Goal: Task Accomplishment & Management: Manage account settings

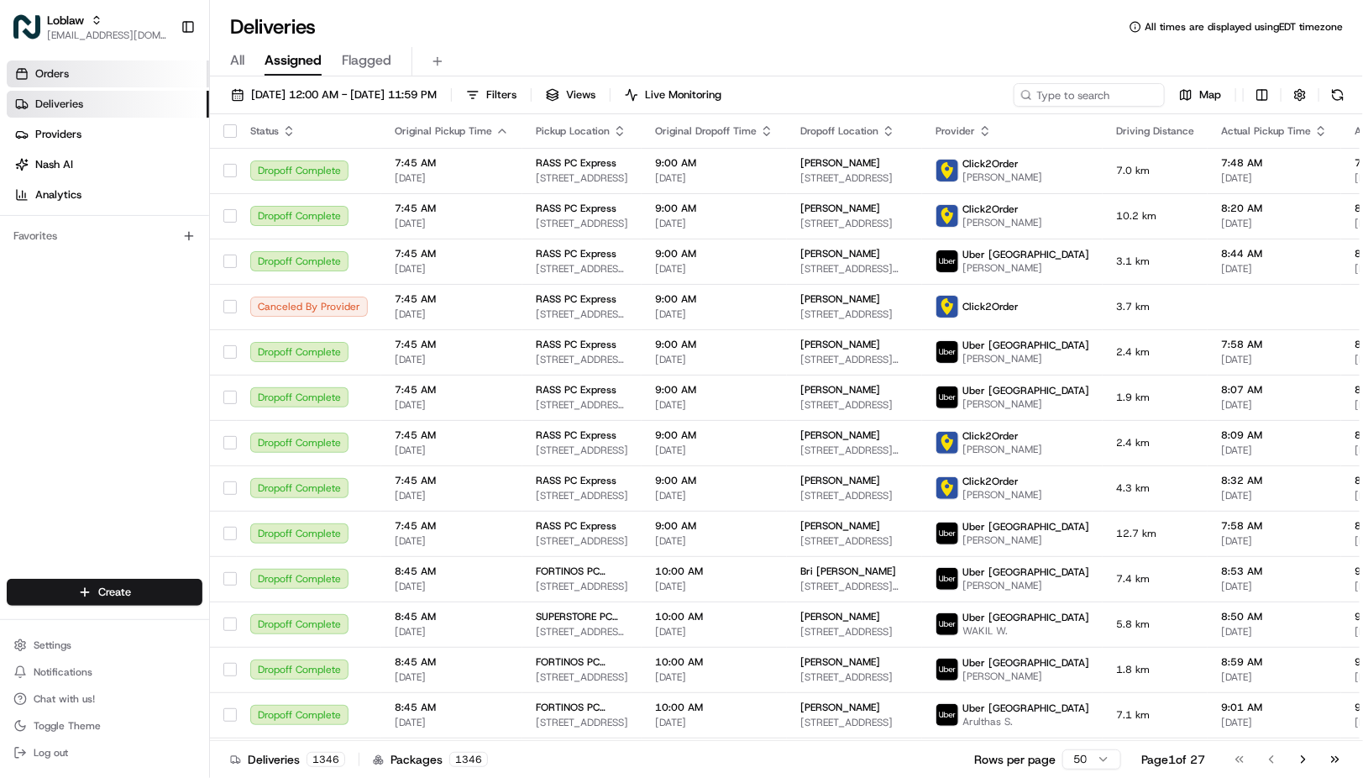
click at [52, 77] on span "Orders" at bounding box center [52, 73] width 34 height 15
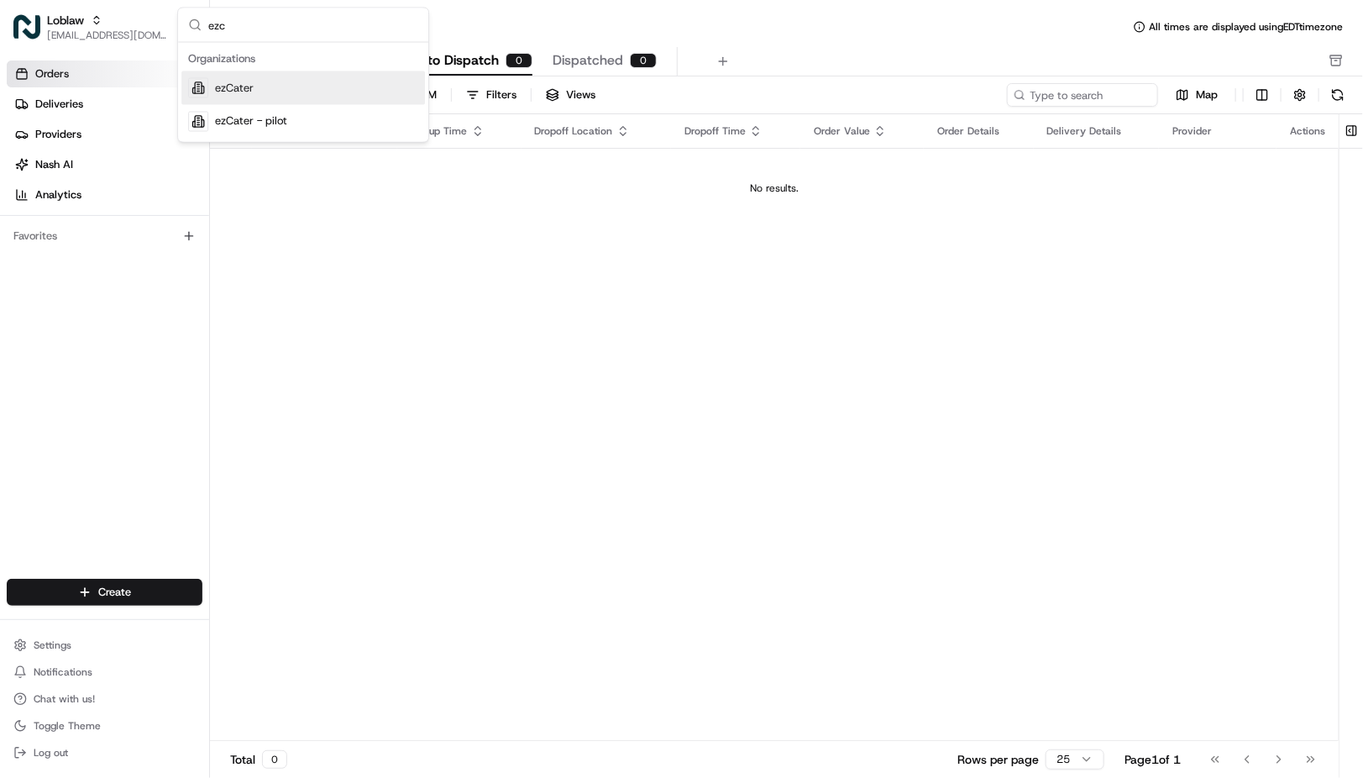
type input "ezc"
click at [284, 95] on div "ezCater" at bounding box center [303, 88] width 244 height 34
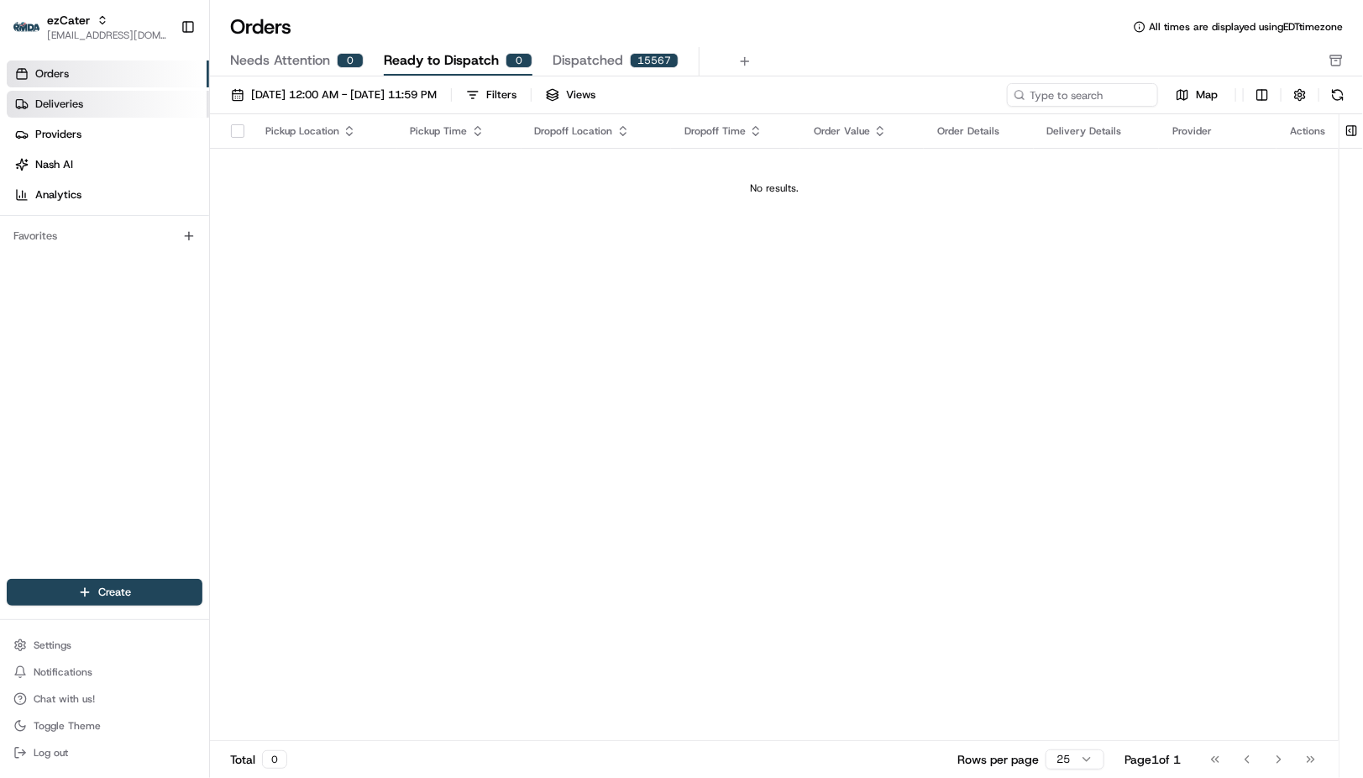
click at [118, 113] on link "Deliveries" at bounding box center [108, 104] width 202 height 27
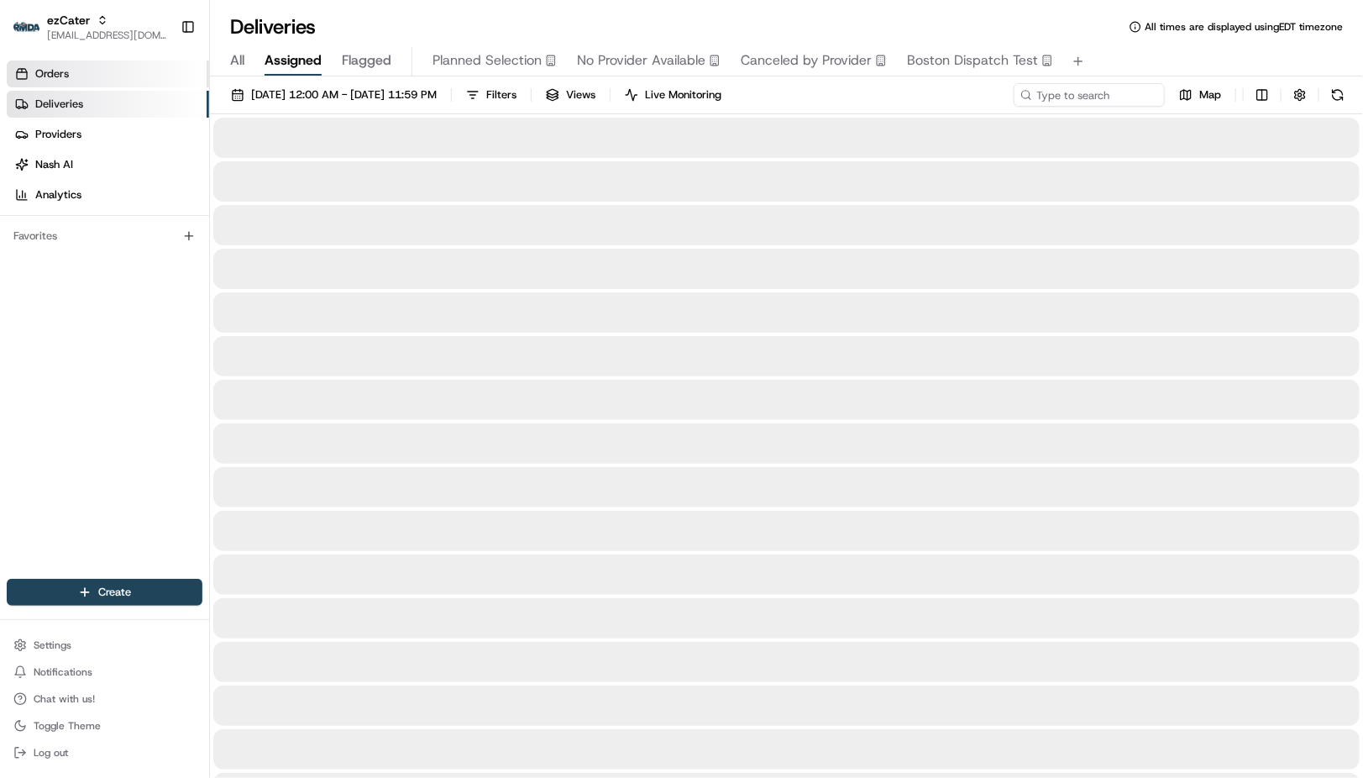
click at [114, 84] on link "Orders" at bounding box center [108, 73] width 202 height 27
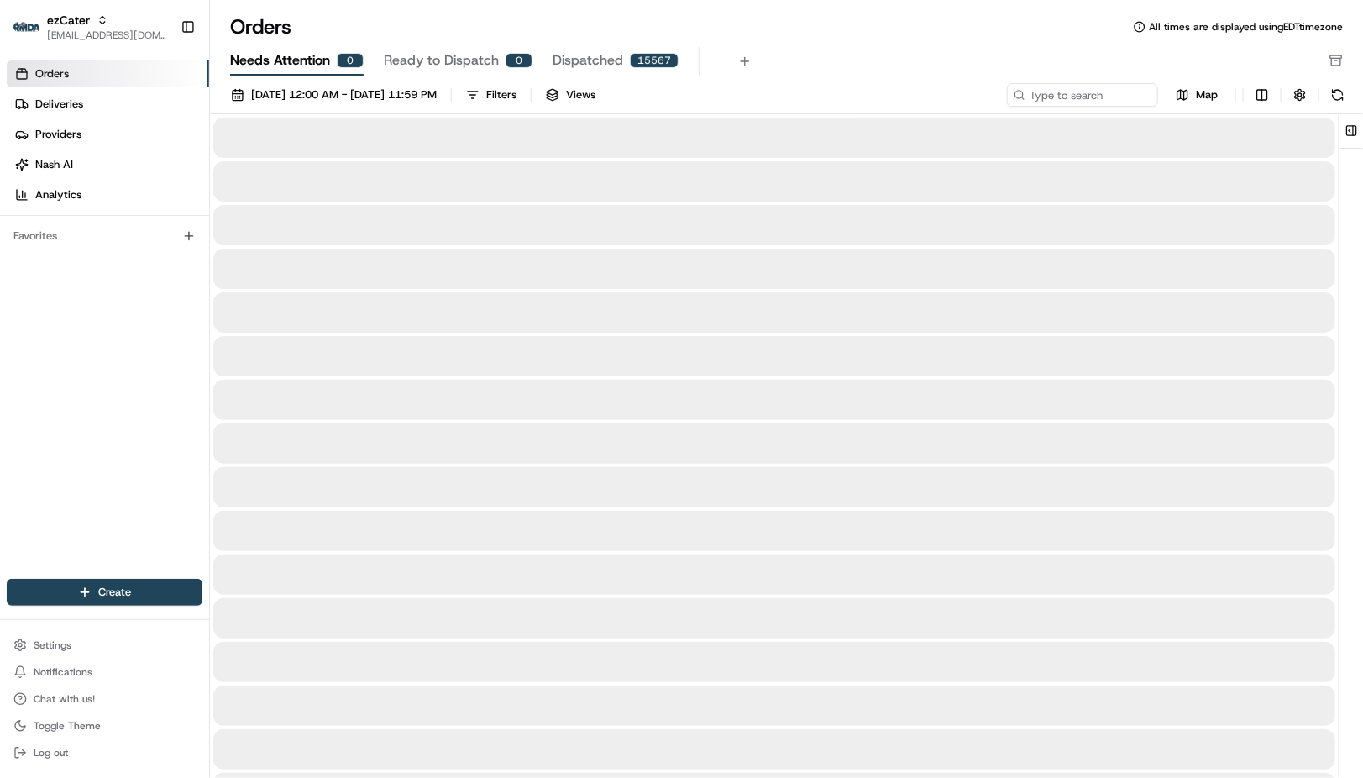
click at [263, 60] on span "Needs Attention" at bounding box center [280, 60] width 100 height 20
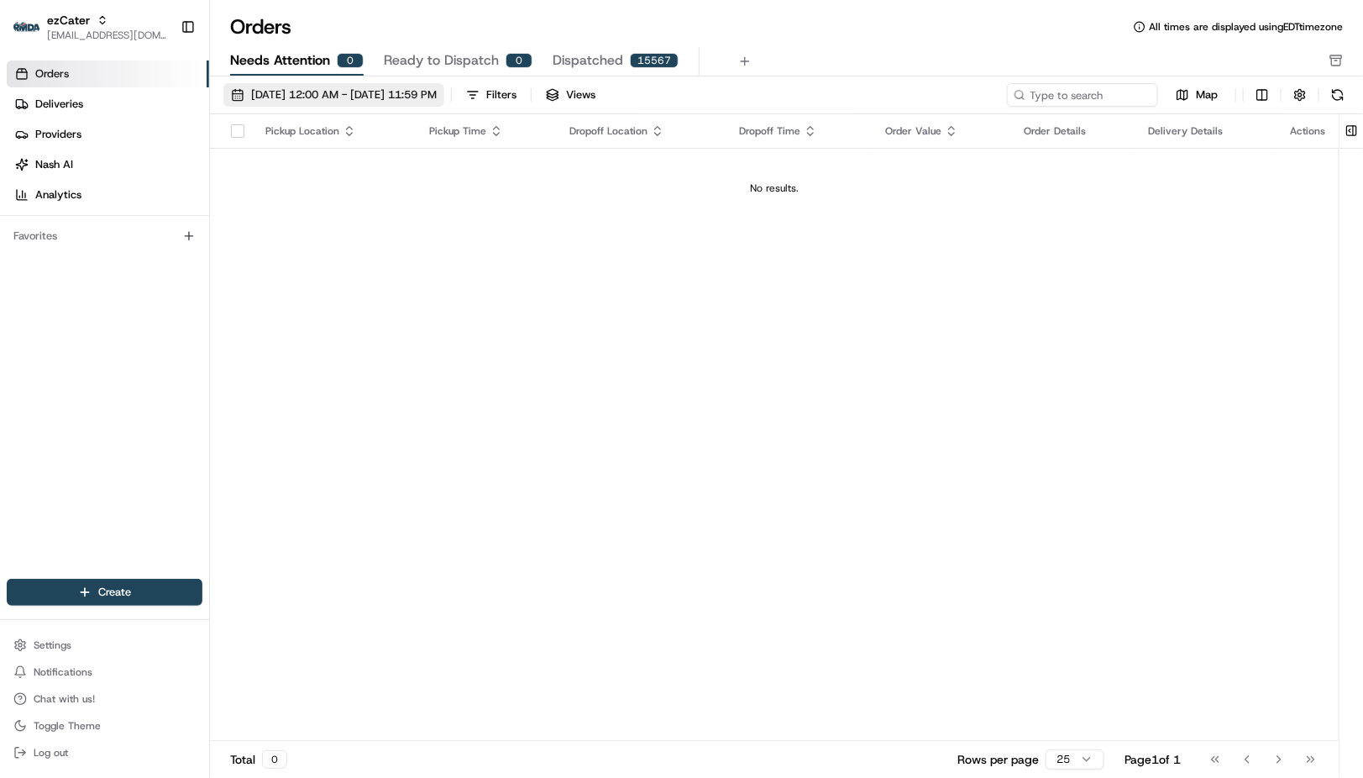
click at [294, 96] on span "[DATE] 12:00 AM - [DATE] 11:59 PM" at bounding box center [344, 94] width 186 height 15
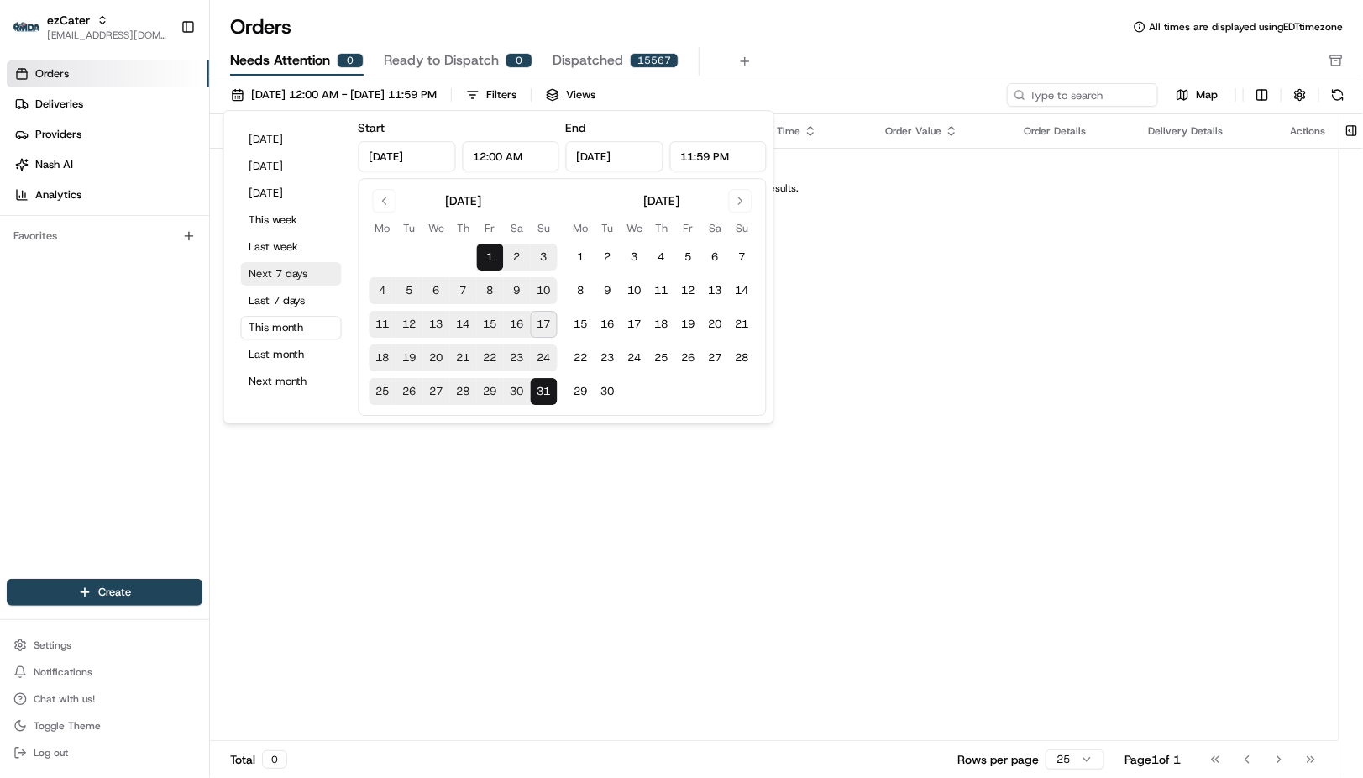
click at [277, 276] on button "Next 7 days" at bounding box center [291, 274] width 101 height 24
type input "[DATE]"
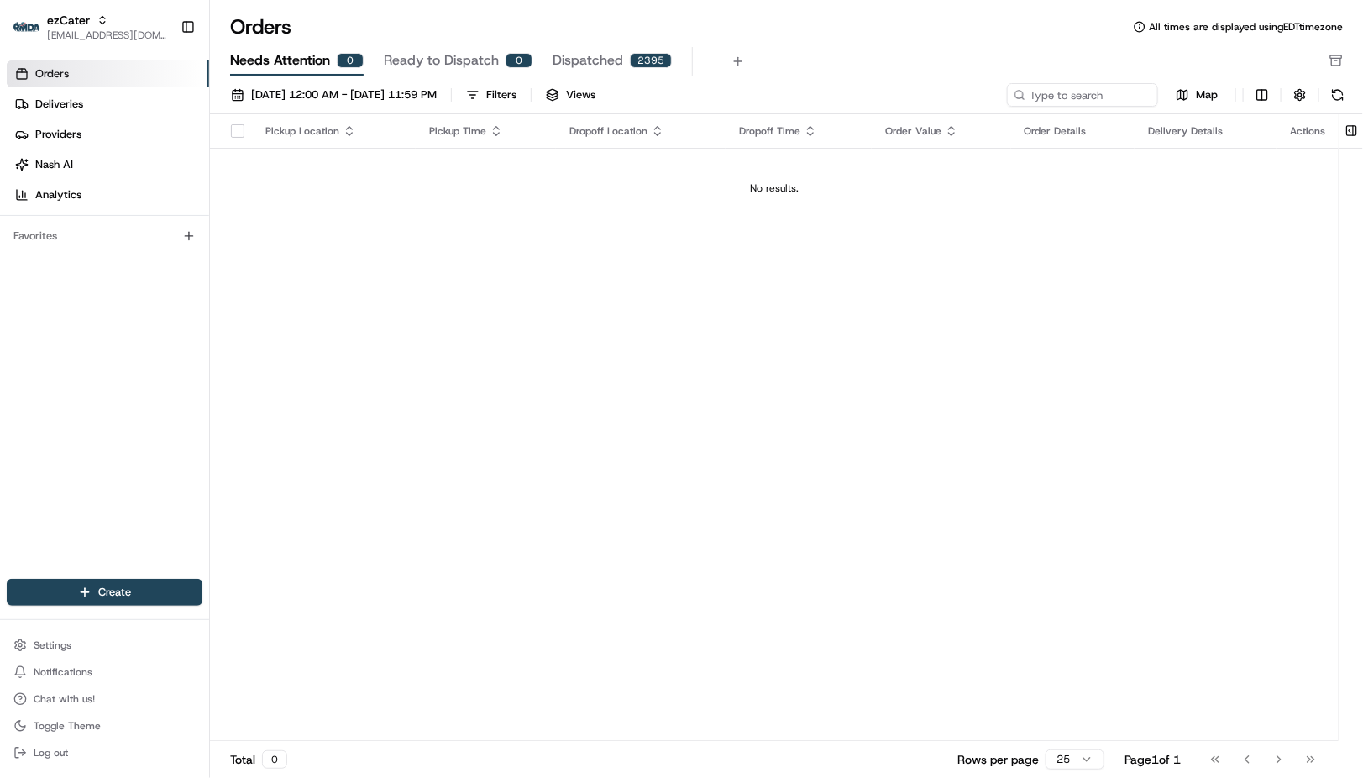
click at [984, 310] on div "Pickup Location Pickup Time Dropoff Location Dropoff Time Order Value Order Det…" at bounding box center [774, 427] width 1129 height 626
